Goal: Find specific page/section: Find specific page/section

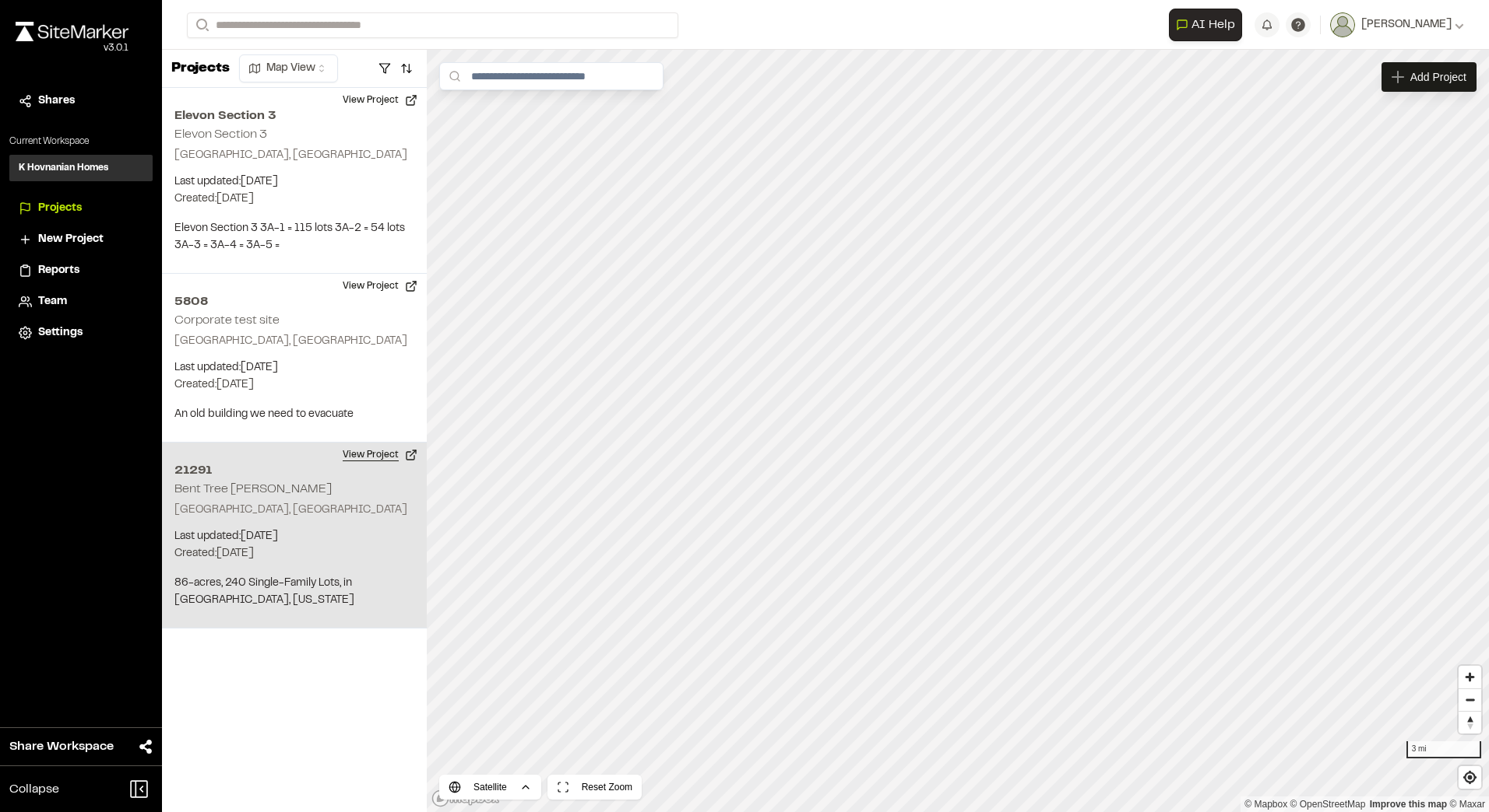
click at [357, 451] on button "View Project" at bounding box center [380, 455] width 94 height 25
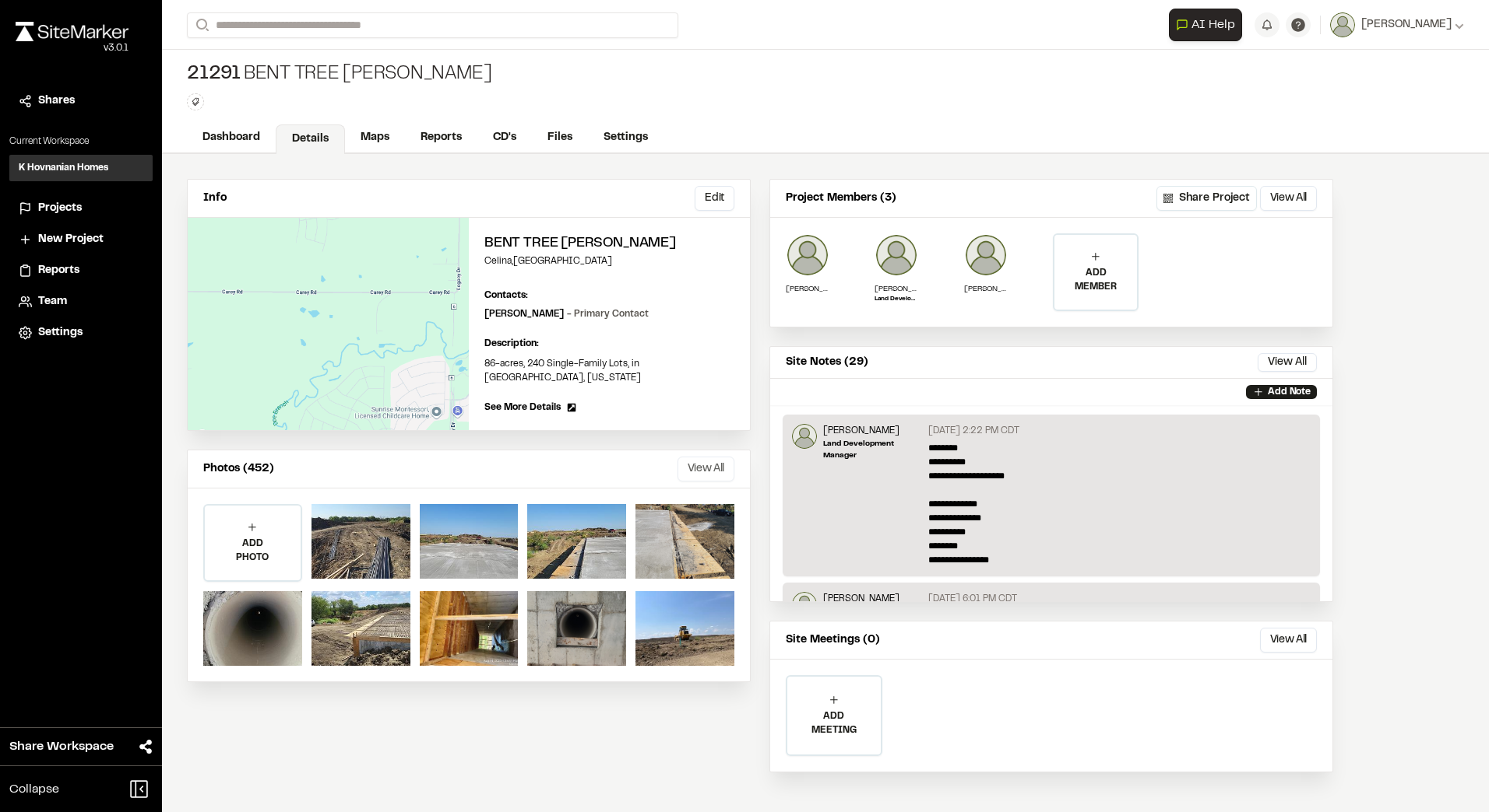
click at [696, 457] on button "View All" at bounding box center [705, 470] width 56 height 25
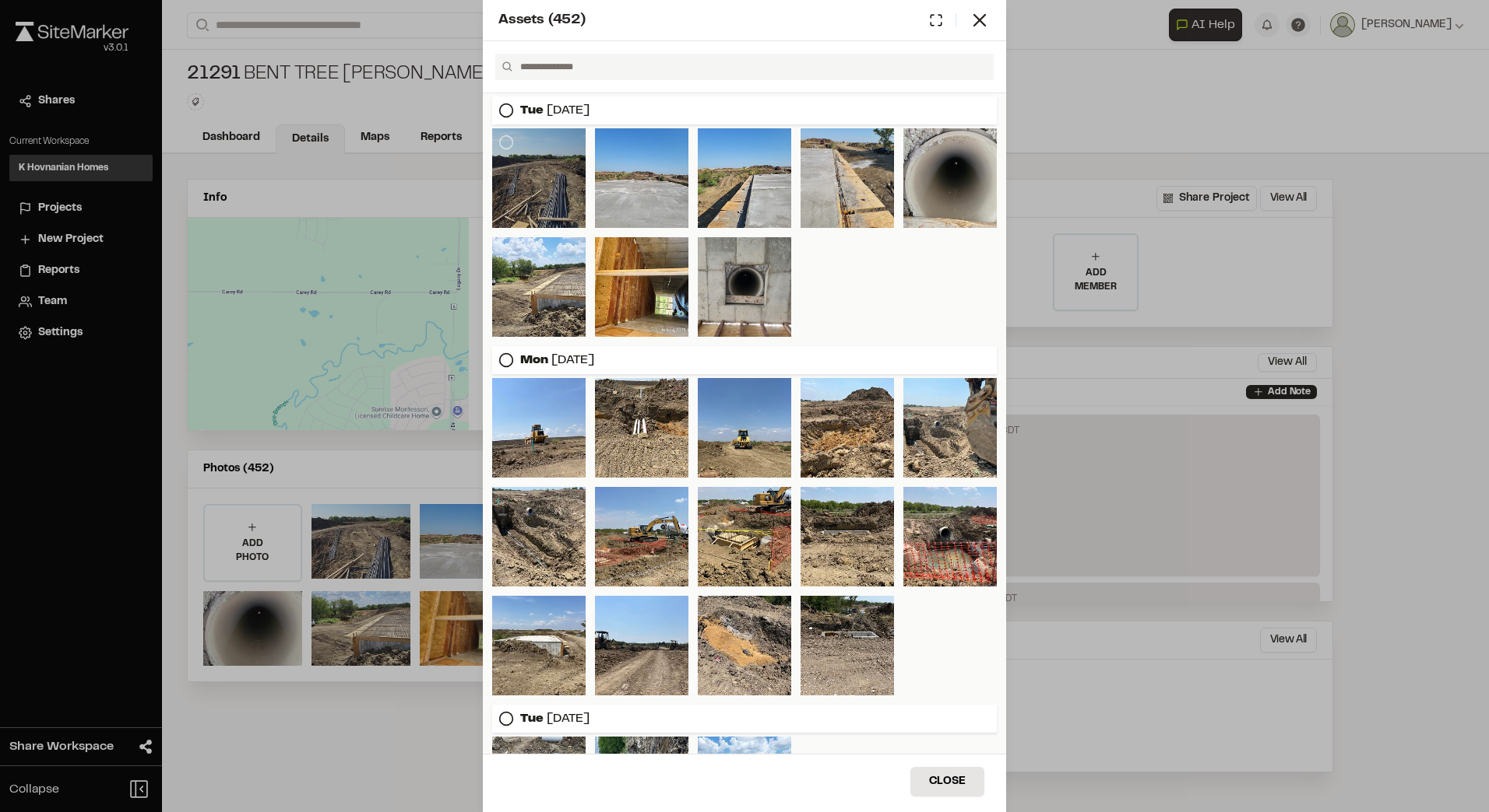
click at [552, 201] on div at bounding box center [539, 178] width 94 height 99
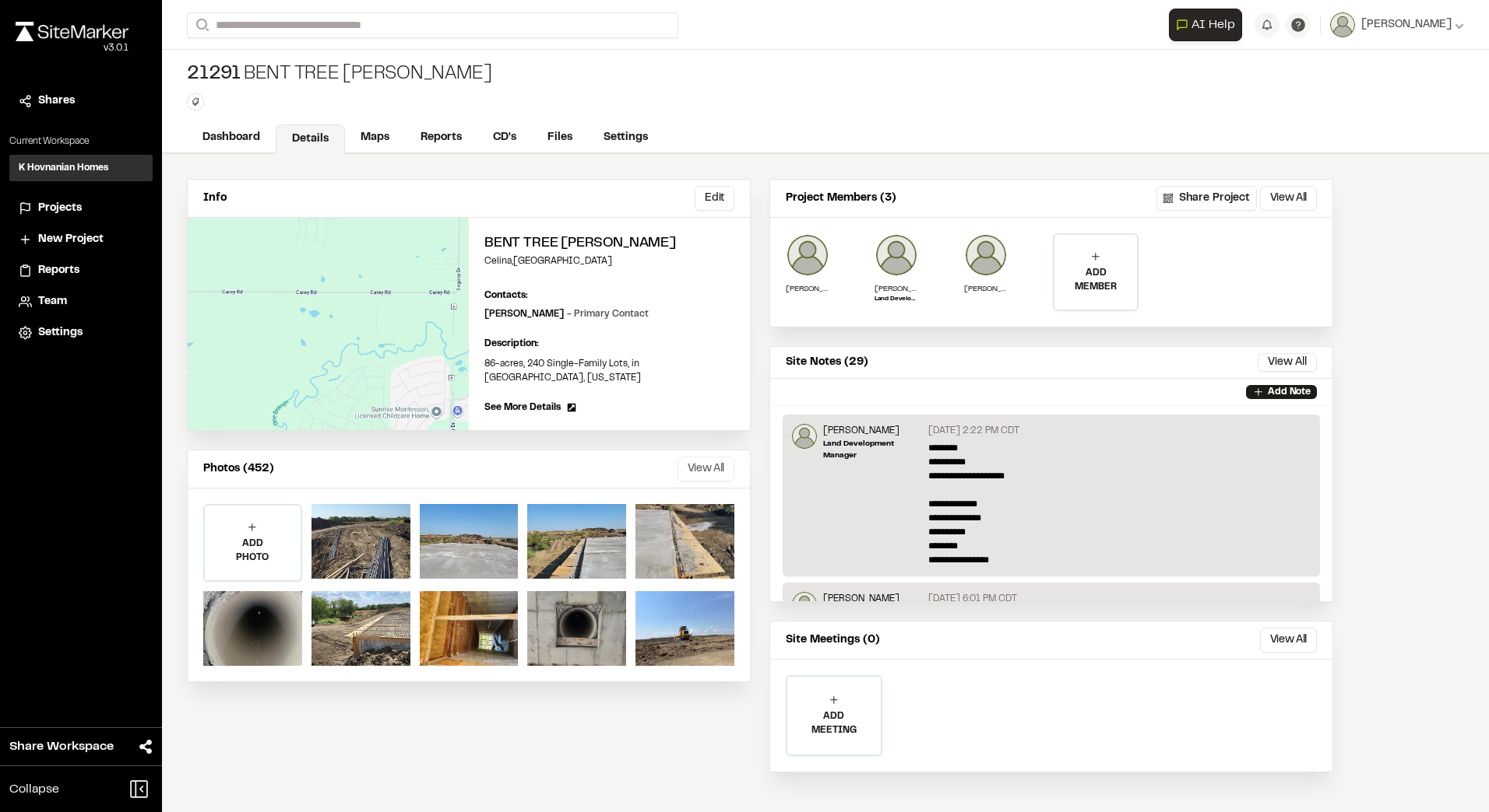
click at [723, 457] on button "View All" at bounding box center [705, 470] width 56 height 25
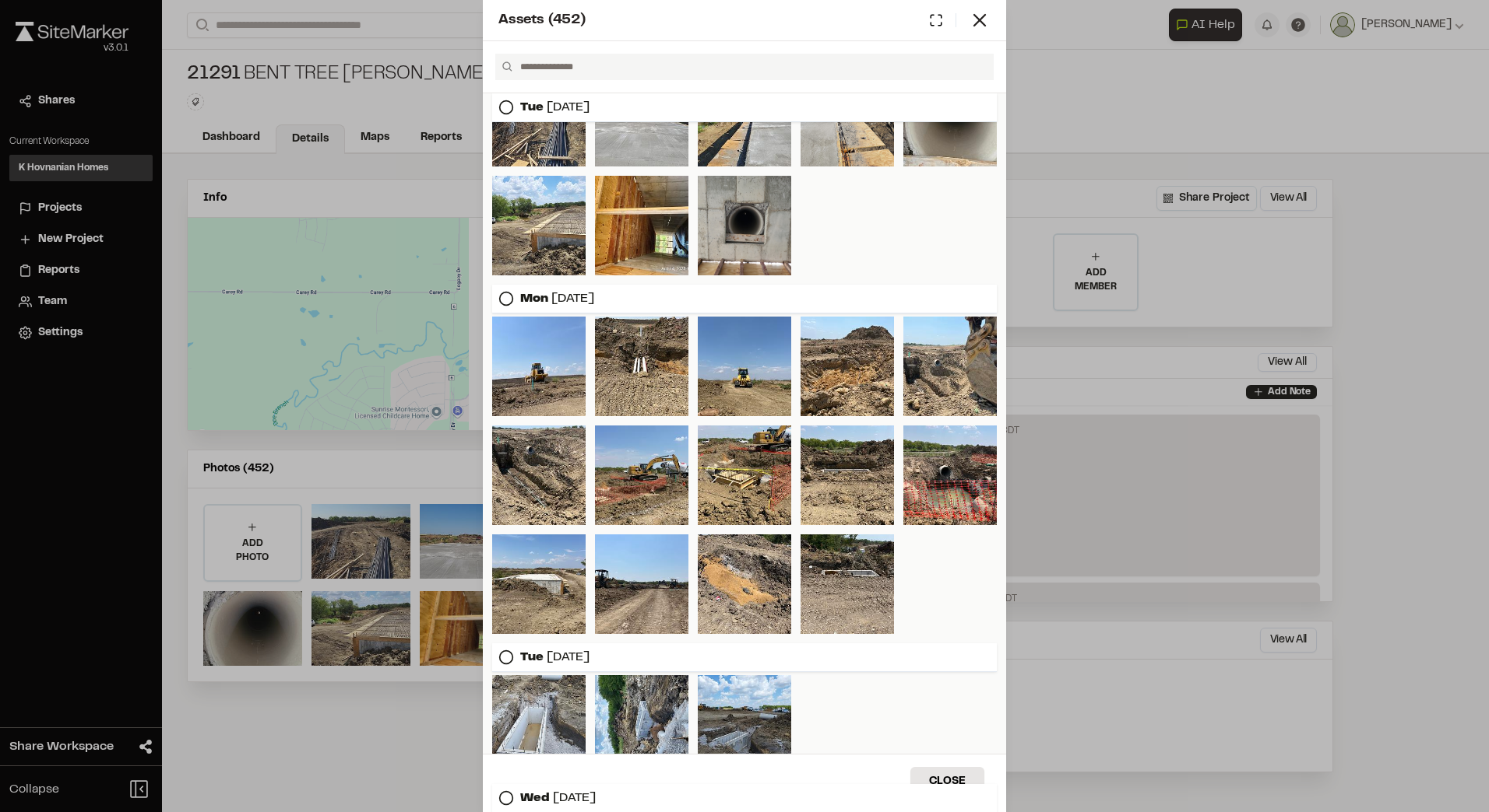
scroll to position [86, 0]
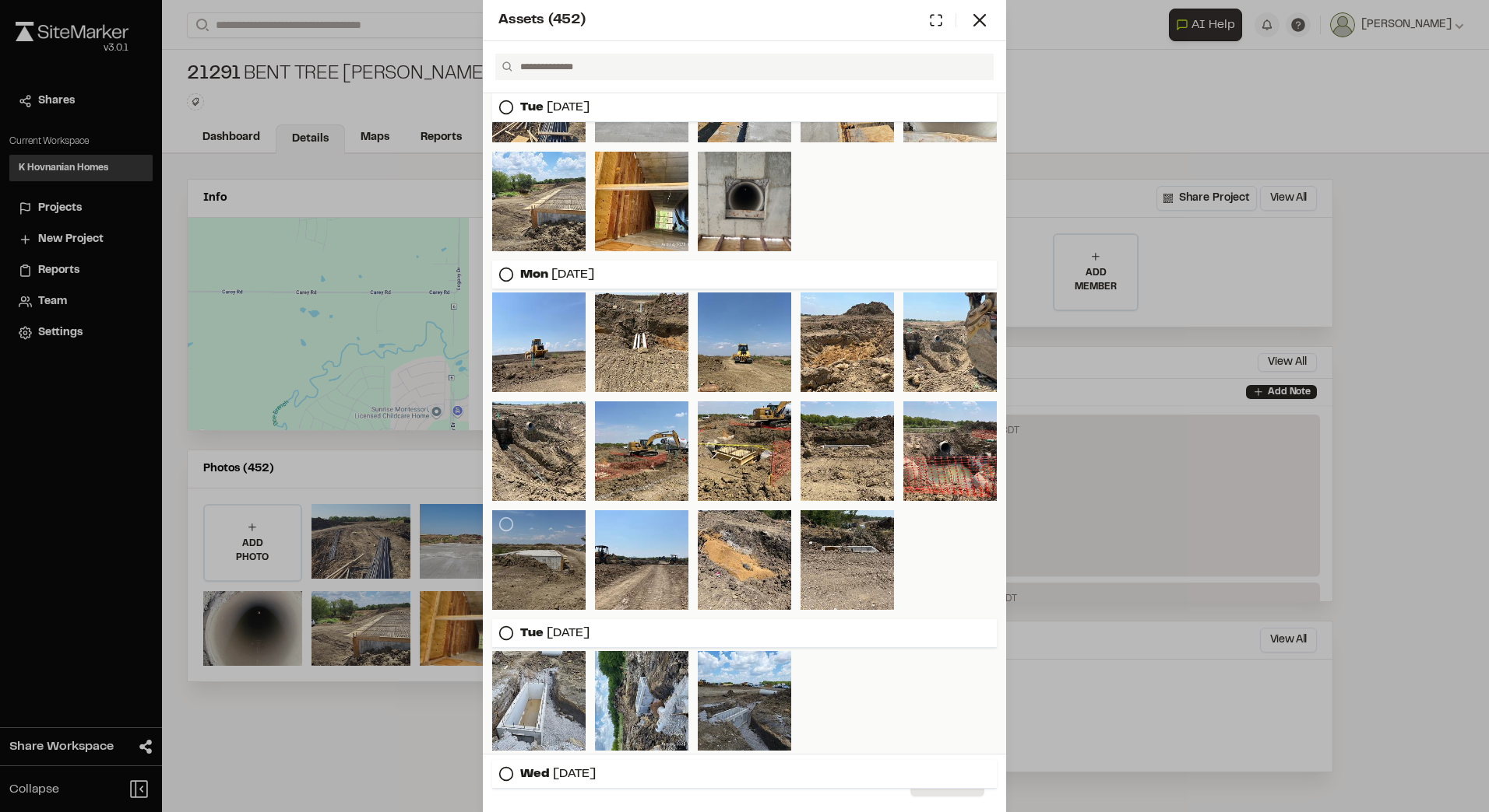
click at [557, 542] on div at bounding box center [539, 560] width 94 height 99
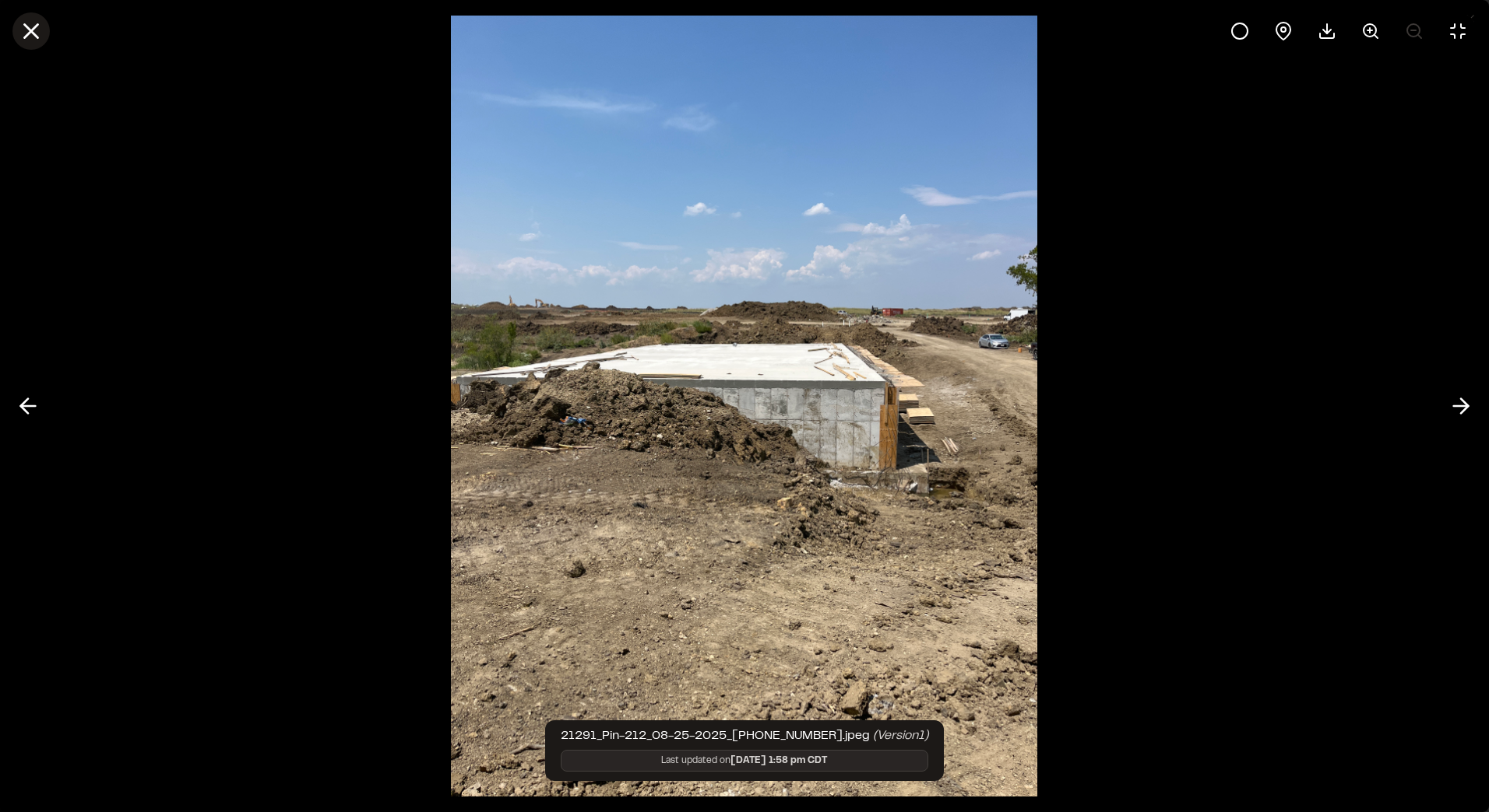
click at [26, 33] on icon at bounding box center [32, 32] width 27 height 27
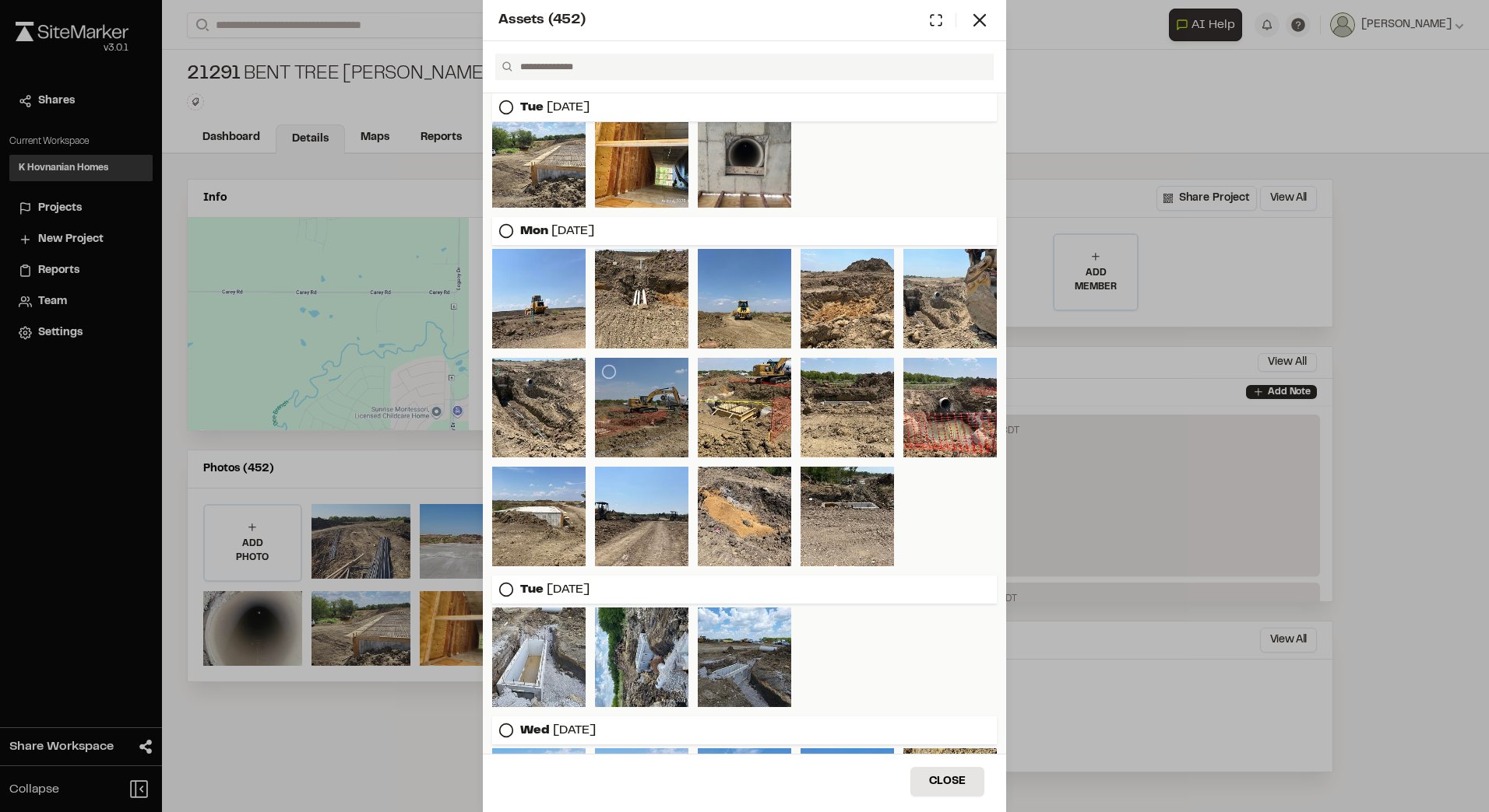
scroll to position [130, 0]
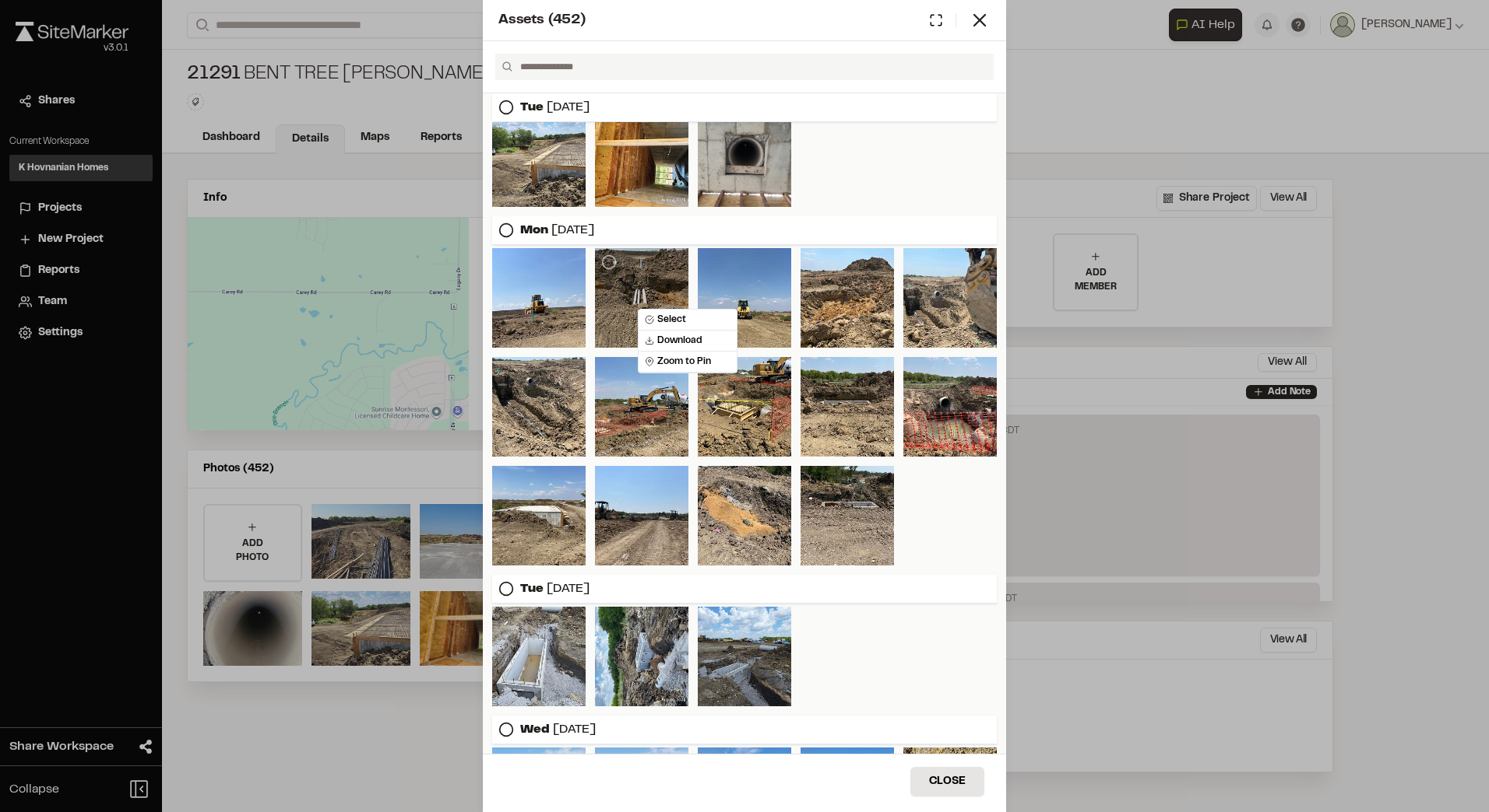
click at [637, 309] on div at bounding box center [642, 298] width 94 height 99
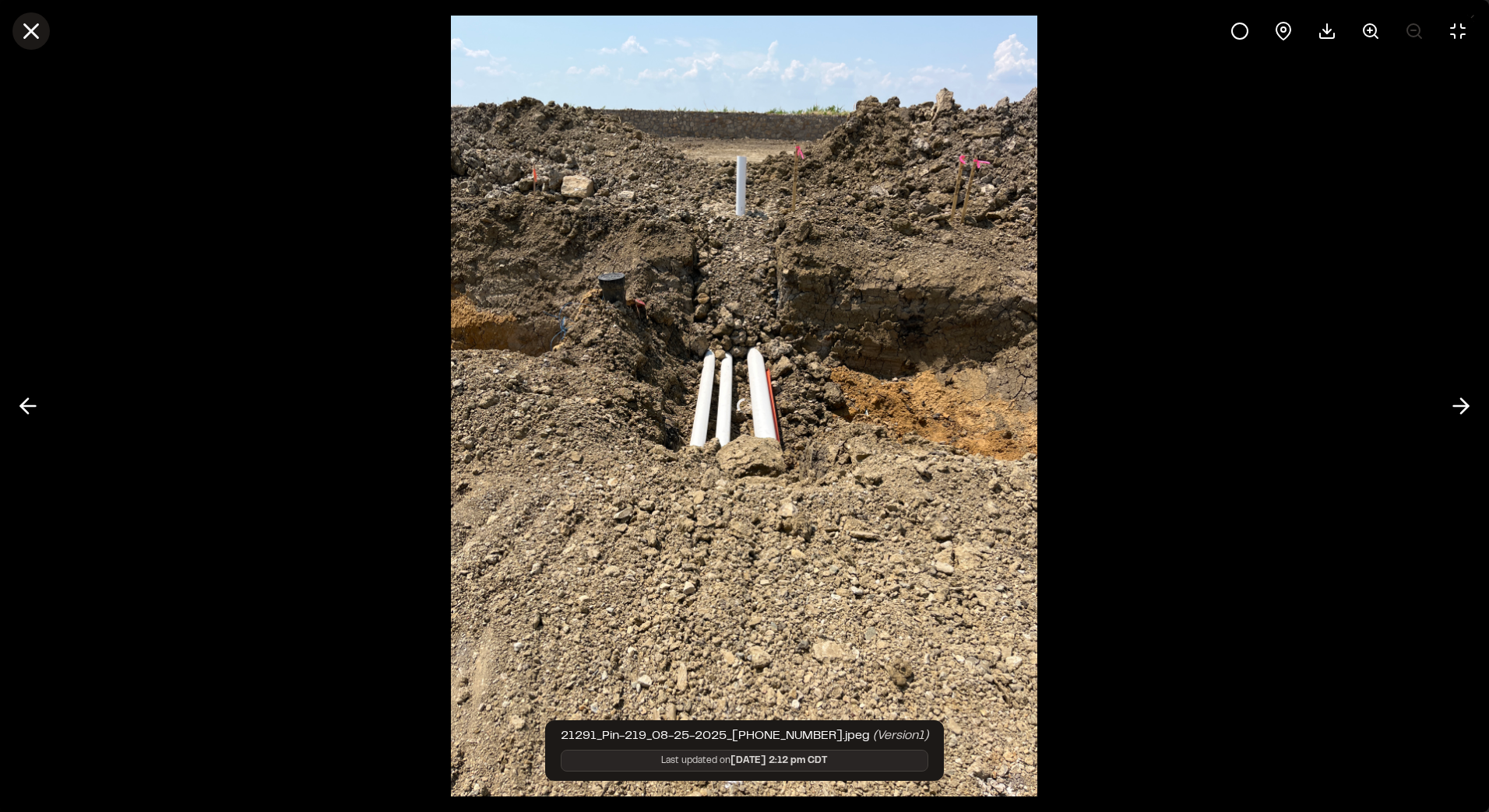
click at [27, 32] on icon at bounding box center [32, 32] width 27 height 27
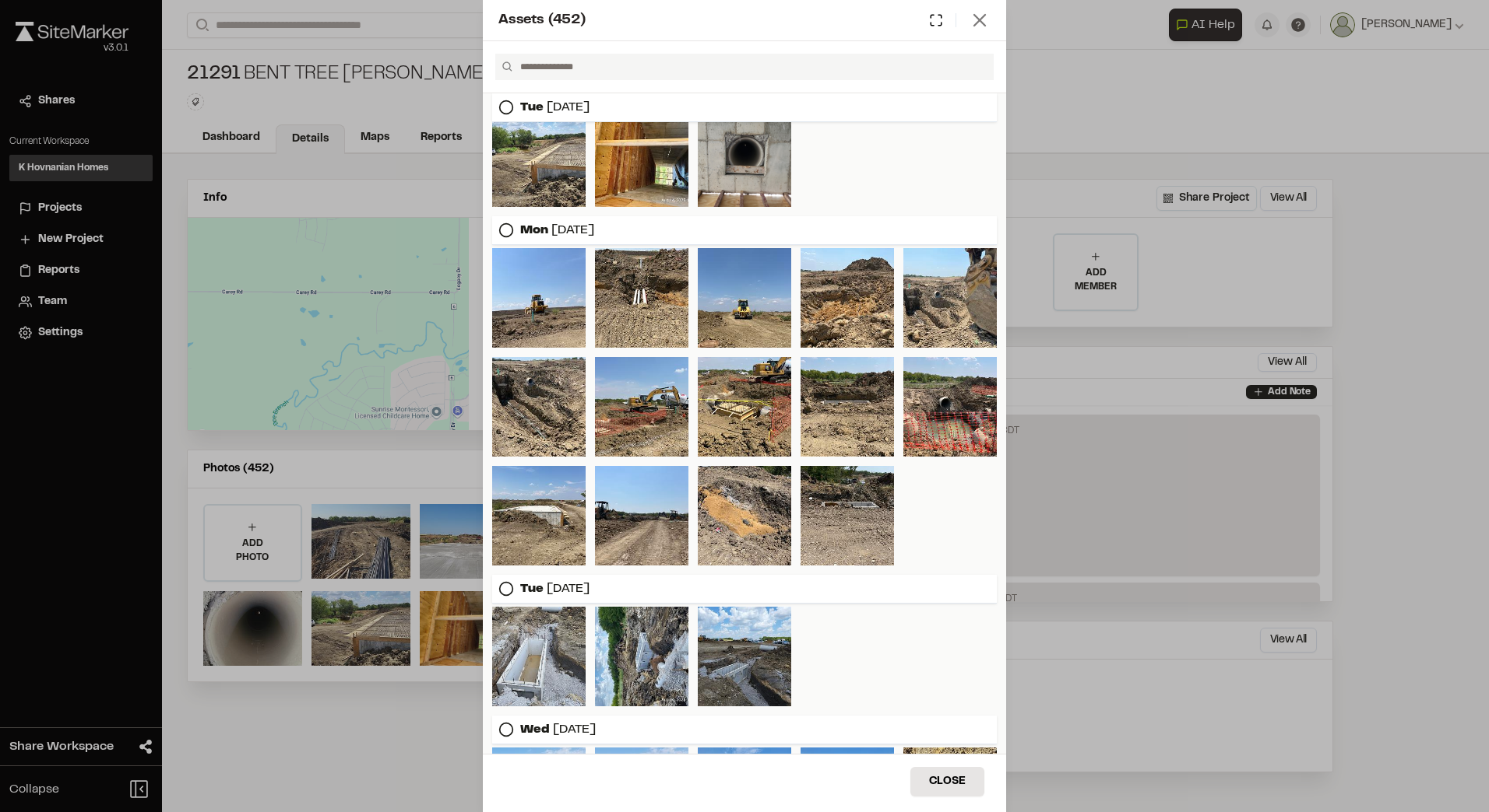
click at [969, 19] on icon at bounding box center [979, 20] width 22 height 22
